Goal: Find specific page/section

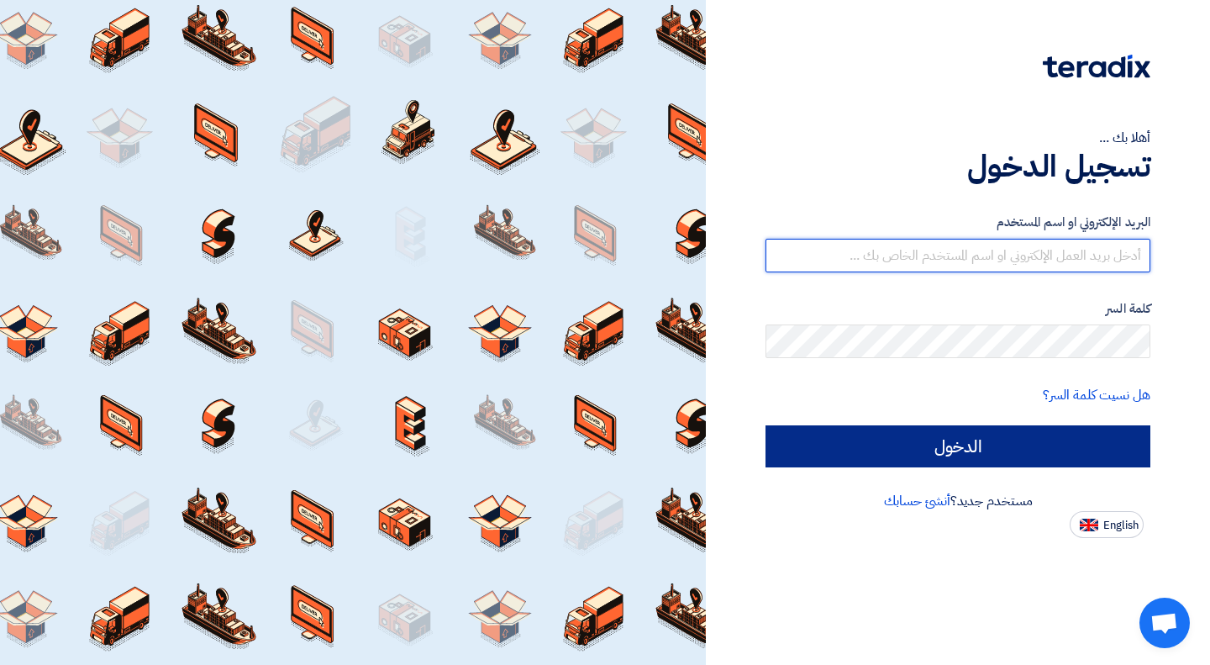
type input "[EMAIL_ADDRESS][DOMAIN_NAME]"
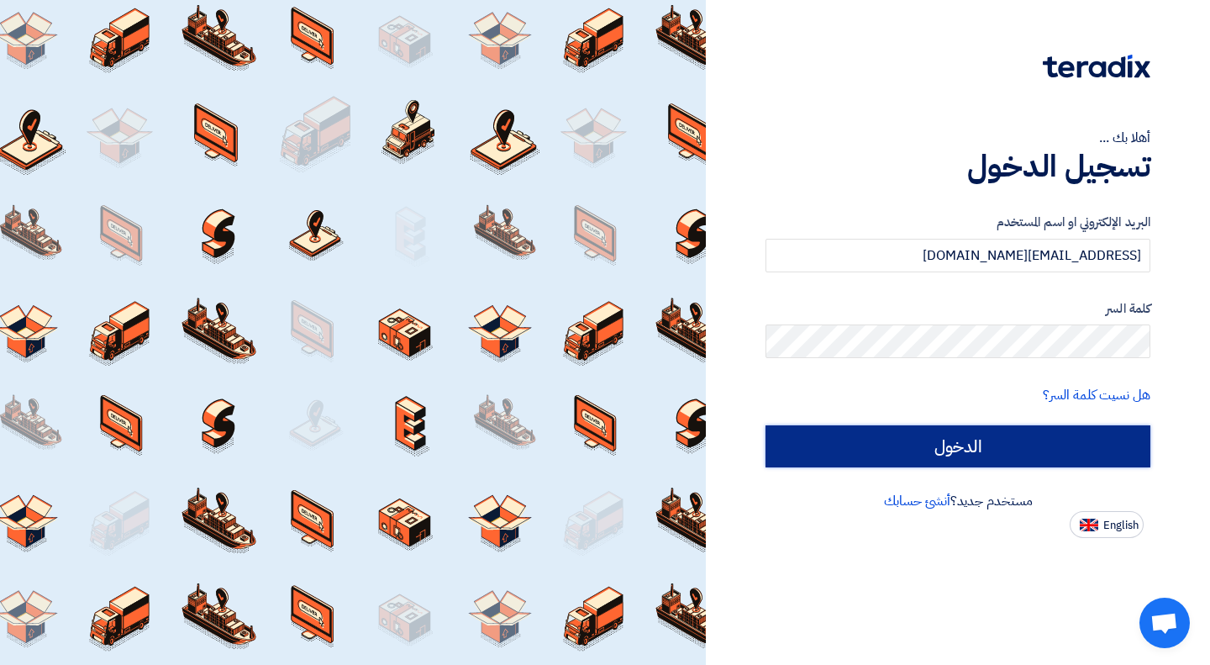
click at [877, 433] on input "الدخول" at bounding box center [958, 446] width 385 height 42
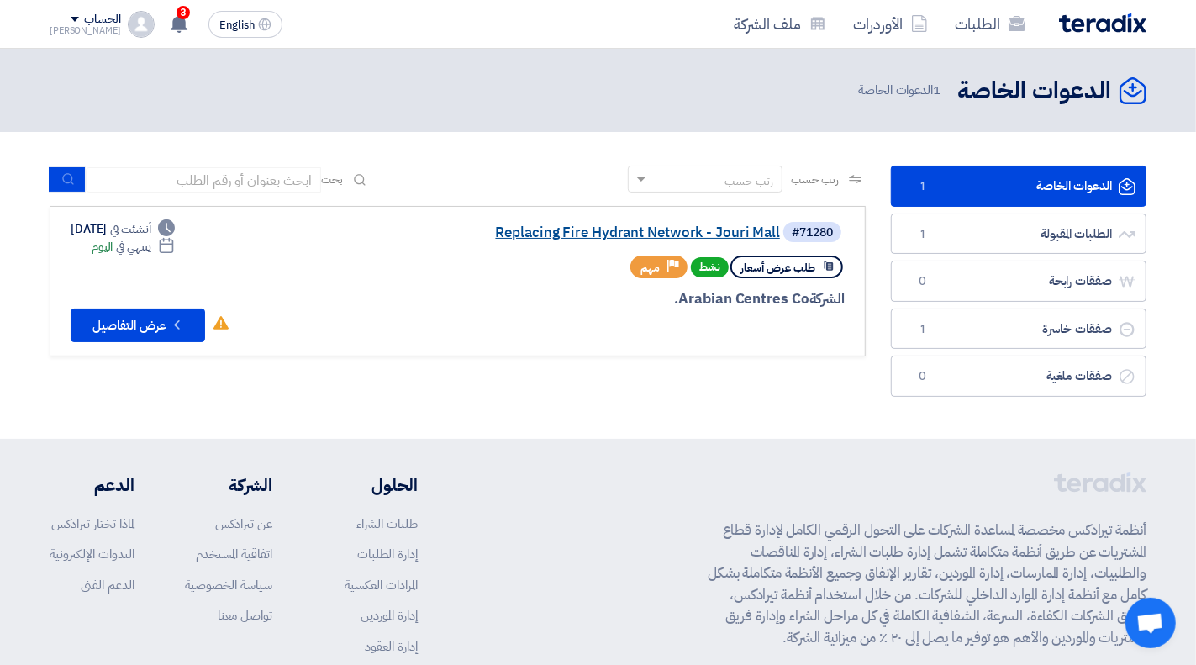
click at [591, 234] on link "Replacing Fire Hydrant Network - Jouri Mall" at bounding box center [612, 232] width 336 height 15
